Goal: Task Accomplishment & Management: Manage account settings

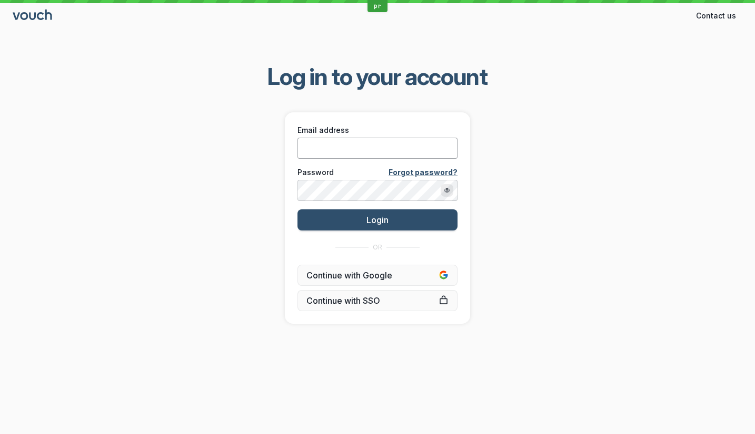
click at [362, 151] on input "Email address" at bounding box center [378, 148] width 160 height 21
type input "[PERSON_NAME][EMAIL_ADDRESS][DOMAIN_NAME]"
click at [298, 209] on button "Login" at bounding box center [378, 219] width 160 height 21
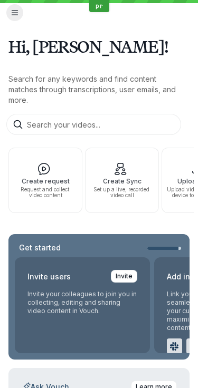
scroll to position [298, 0]
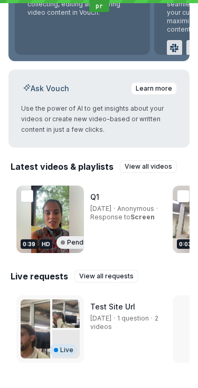
click at [97, 215] on span "Response to Screen" at bounding box center [122, 217] width 64 height 8
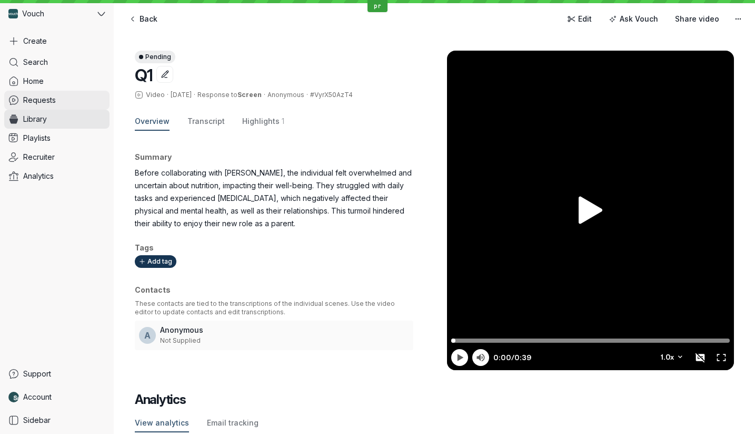
click at [48, 99] on span "Requests" at bounding box center [39, 100] width 33 height 11
